Goal: Information Seeking & Learning: Learn about a topic

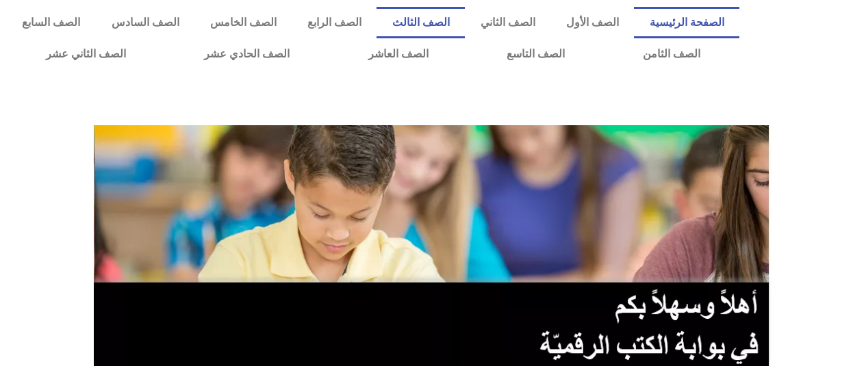
click at [451, 21] on link "الصف الثالث" at bounding box center [421, 22] width 88 height 31
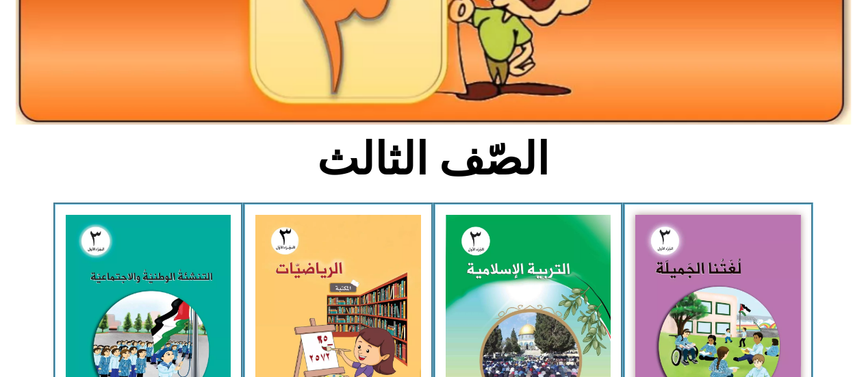
scroll to position [225, 0]
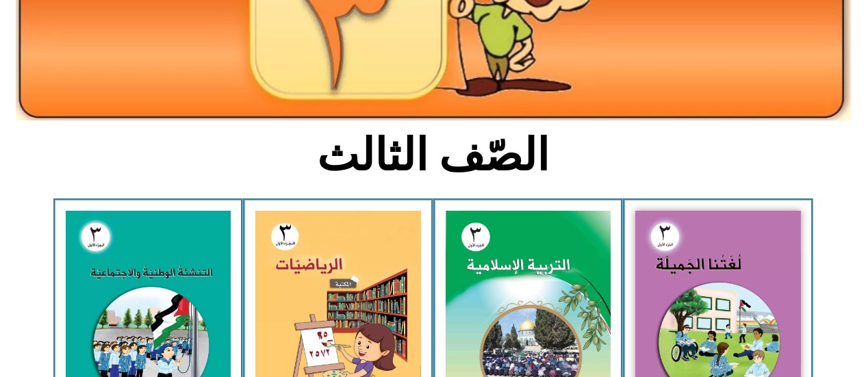
click at [367, 277] on img at bounding box center [338, 313] width 166 height 204
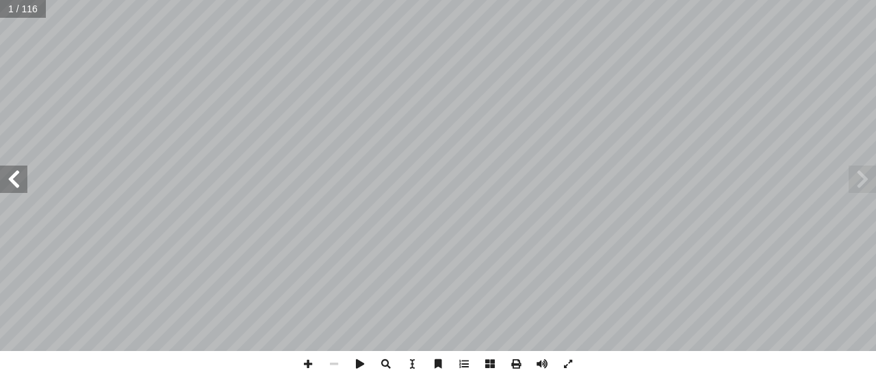
click at [27, 185] on span at bounding box center [13, 179] width 27 height 27
click at [12, 183] on span at bounding box center [13, 179] width 27 height 27
click at [10, 184] on span at bounding box center [13, 179] width 27 height 27
click at [8, 184] on span at bounding box center [13, 179] width 27 height 27
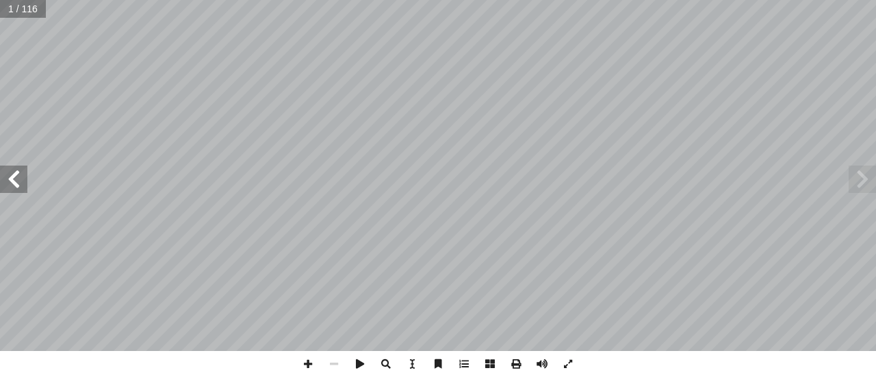
click at [8, 184] on span at bounding box center [13, 179] width 27 height 27
click at [12, 179] on span at bounding box center [13, 179] width 27 height 27
click at [16, 183] on span at bounding box center [13, 179] width 27 height 27
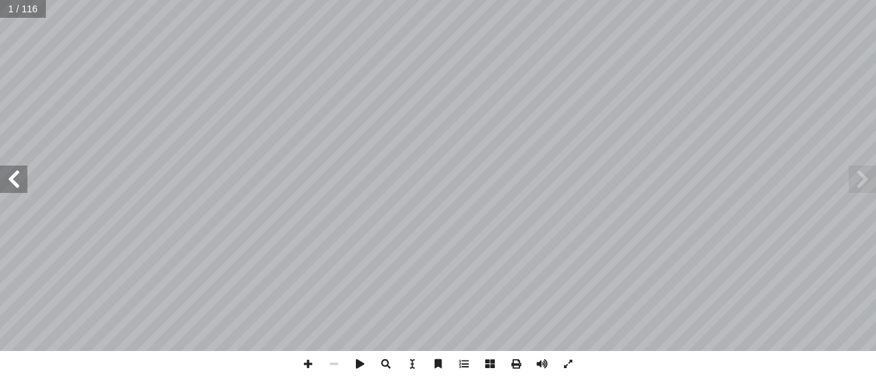
click at [11, 184] on span at bounding box center [13, 179] width 27 height 27
click at [12, 176] on span at bounding box center [13, 179] width 27 height 27
click at [15, 179] on span at bounding box center [13, 179] width 27 height 27
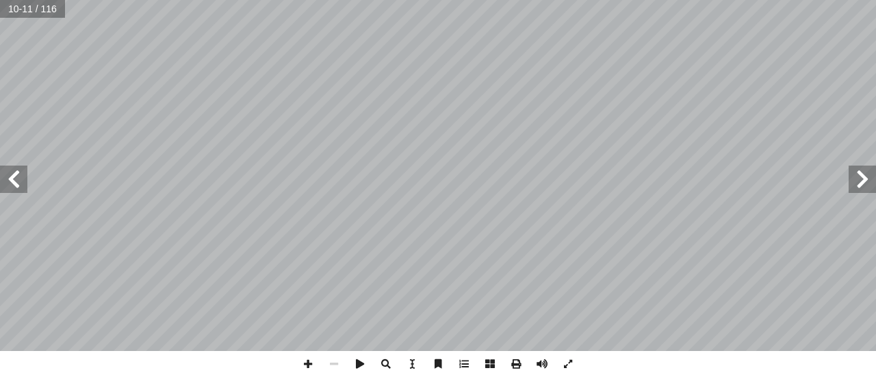
click at [14, 181] on span at bounding box center [13, 179] width 27 height 27
click at [11, 179] on span at bounding box center [13, 179] width 27 height 27
click at [13, 179] on span at bounding box center [13, 179] width 27 height 27
click at [14, 181] on span at bounding box center [13, 179] width 27 height 27
